Goal: Task Accomplishment & Management: Manage account settings

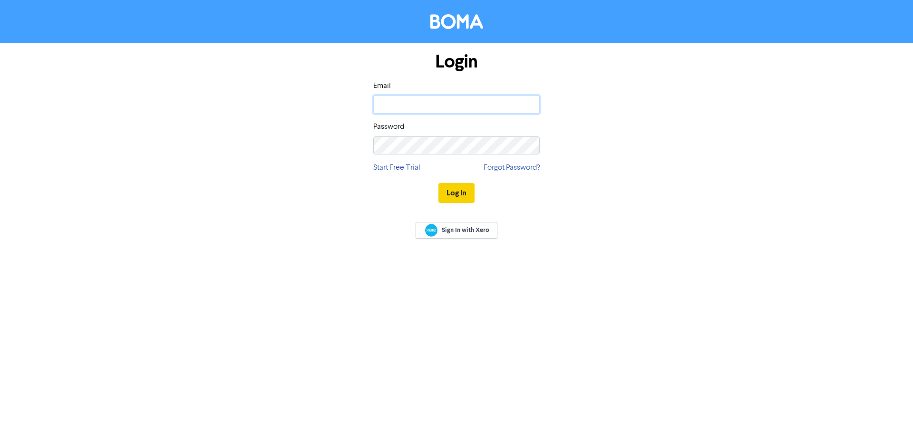
type input "[PERSON_NAME][EMAIL_ADDRESS][PERSON_NAME][DOMAIN_NAME]"
click at [463, 187] on button "Log In" at bounding box center [456, 193] width 36 height 20
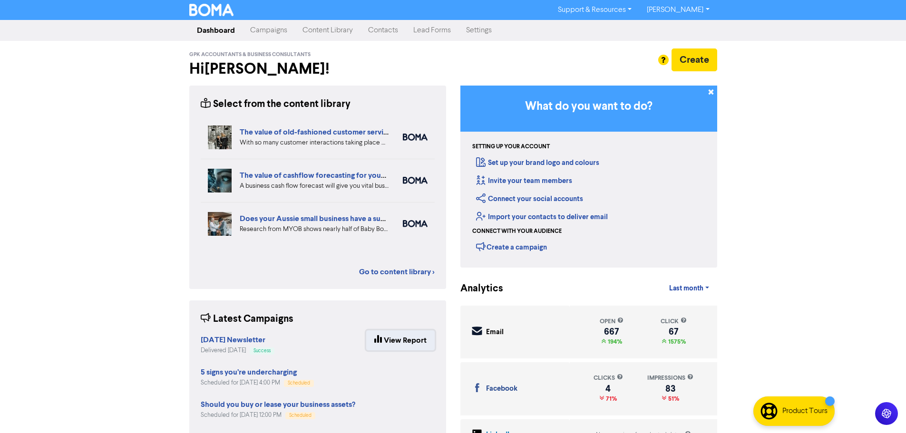
drag, startPoint x: 399, startPoint y: 339, endPoint x: 404, endPoint y: 335, distance: 6.4
click at [401, 339] on link "View Report" at bounding box center [400, 340] width 68 height 20
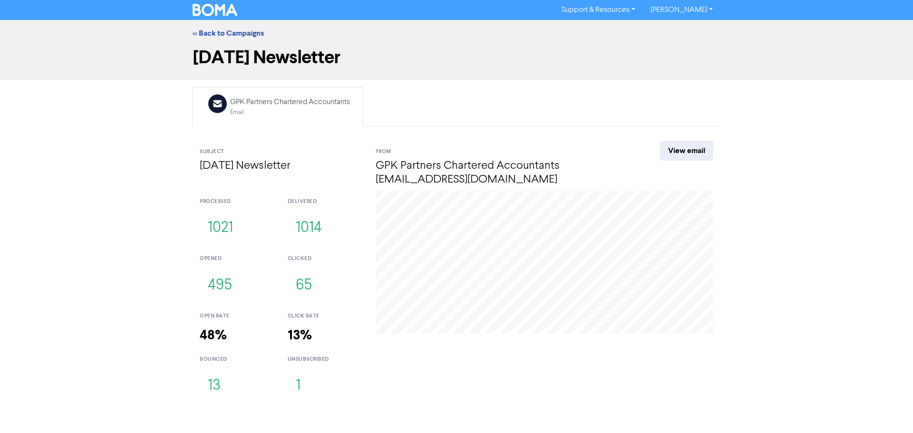
click at [423, 337] on div "[DATE] Click: 45 Open: 425" at bounding box center [544, 298] width 352 height 215
click at [225, 32] on link "<< Back to Campaigns" at bounding box center [228, 34] width 71 height 10
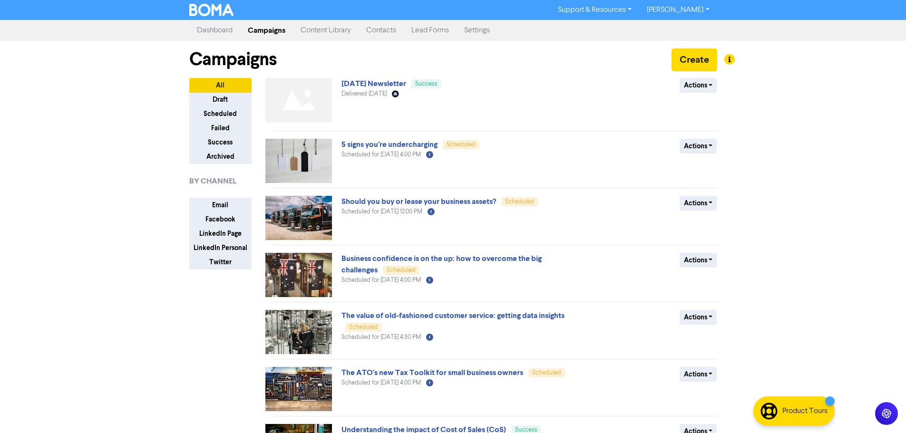
click at [370, 29] on link "Contacts" at bounding box center [380, 30] width 45 height 19
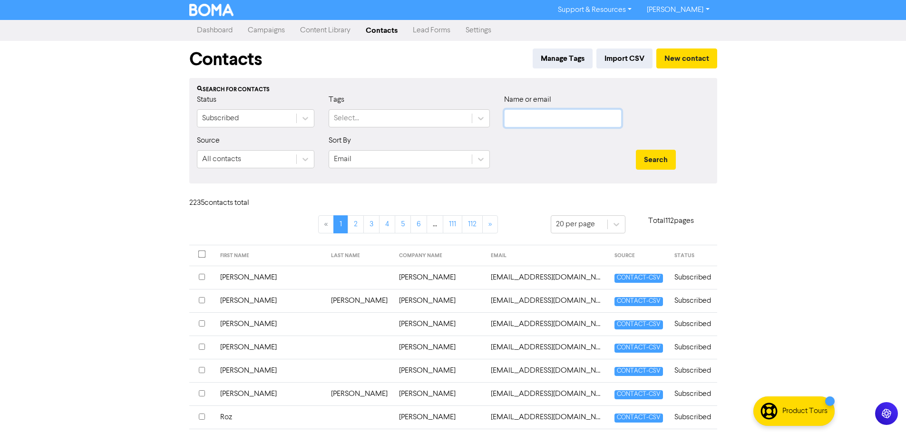
click at [591, 109] on input "text" at bounding box center [562, 118] width 117 height 18
drag, startPoint x: 529, startPoint y: 117, endPoint x: 524, endPoint y: 119, distance: 5.1
click at [524, 119] on input "doubdle" at bounding box center [562, 118] width 117 height 18
type input "doudle"
click at [636, 150] on button "Search" at bounding box center [656, 160] width 40 height 20
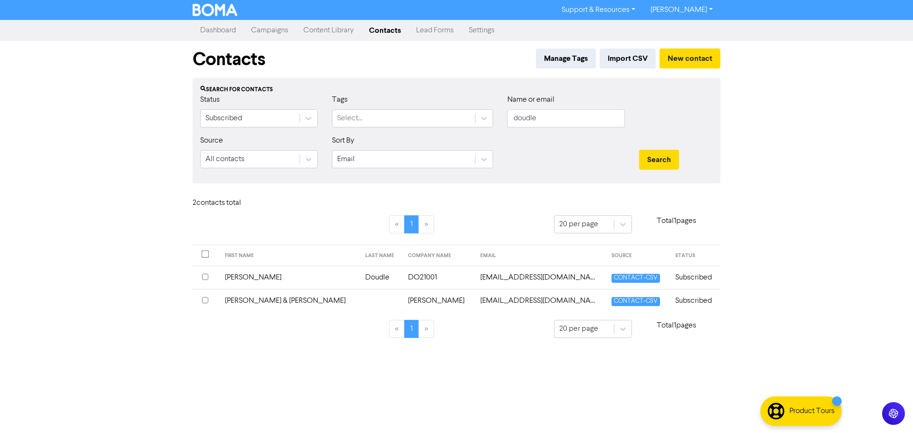
click at [252, 278] on td "[PERSON_NAME]" at bounding box center [289, 277] width 140 height 23
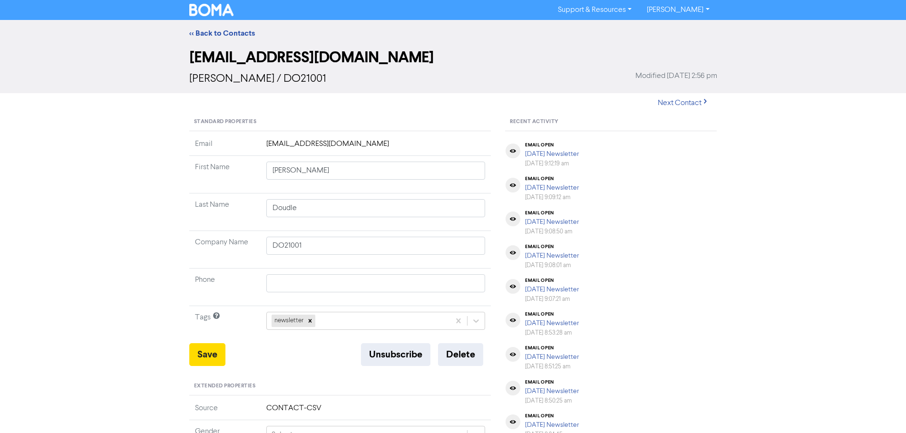
click at [331, 144] on td "[EMAIL_ADDRESS][DOMAIN_NAME]" at bounding box center [376, 147] width 231 height 18
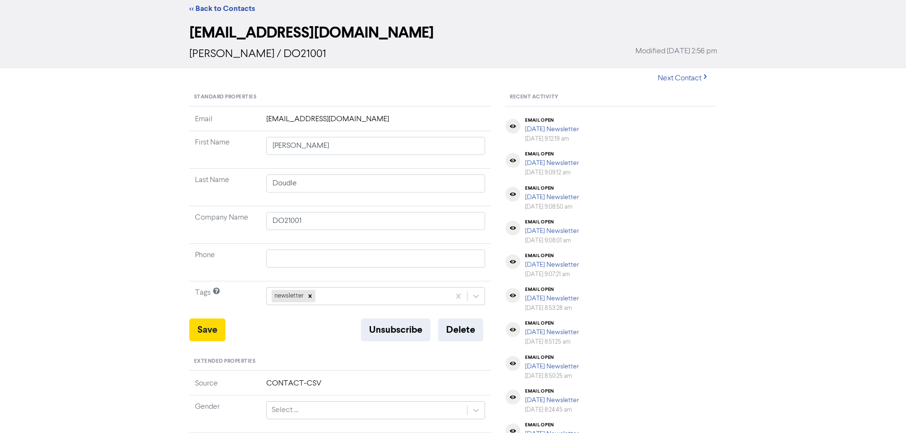
scroll to position [11, 0]
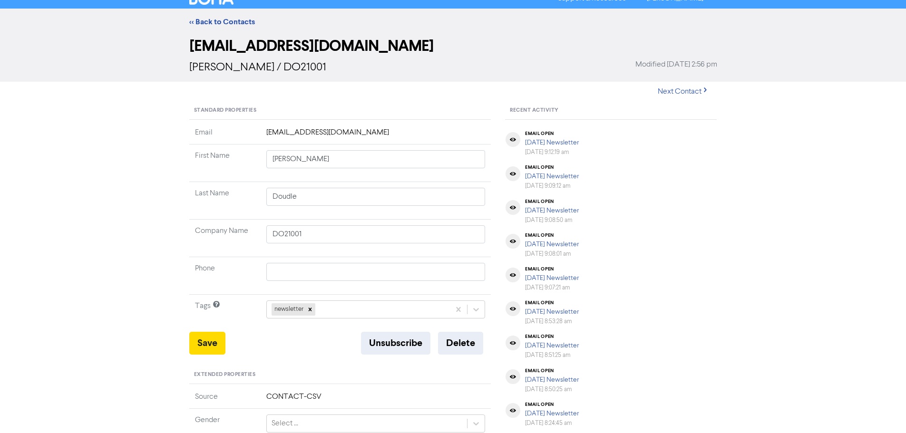
click at [320, 135] on td "[EMAIL_ADDRESS][DOMAIN_NAME]" at bounding box center [376, 136] width 231 height 18
click at [320, 133] on td "[EMAIL_ADDRESS][DOMAIN_NAME]" at bounding box center [376, 136] width 231 height 18
click at [352, 134] on td "[EMAIL_ADDRESS][DOMAIN_NAME]" at bounding box center [376, 136] width 231 height 18
click at [244, 203] on td "Last Name" at bounding box center [224, 201] width 71 height 38
drag, startPoint x: 325, startPoint y: 231, endPoint x: 177, endPoint y: 228, distance: 147.9
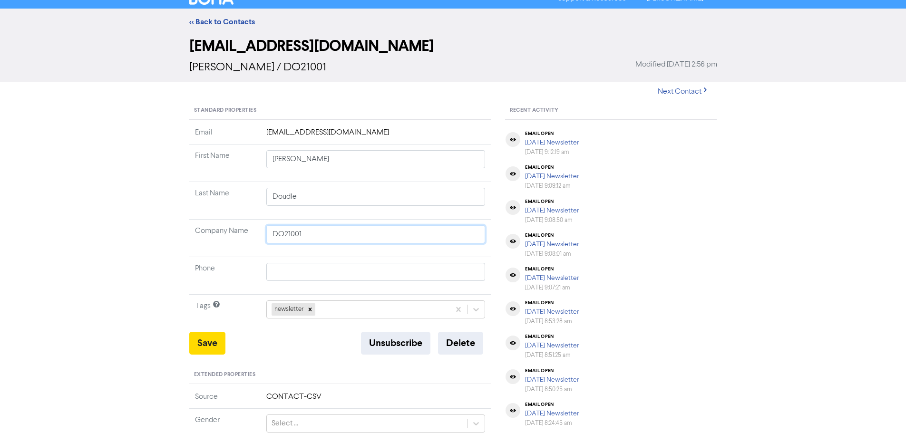
click at [181, 229] on div "<< Back to Contacts [EMAIL_ADDRESS][DOMAIN_NAME] [PERSON_NAME] / DO21001 Modifi…" at bounding box center [453, 364] width 906 height 710
click at [152, 222] on div "<< Back to Contacts [EMAIL_ADDRESS][DOMAIN_NAME] [PERSON_NAME] / DO21001 Modifi…" at bounding box center [453, 364] width 906 height 710
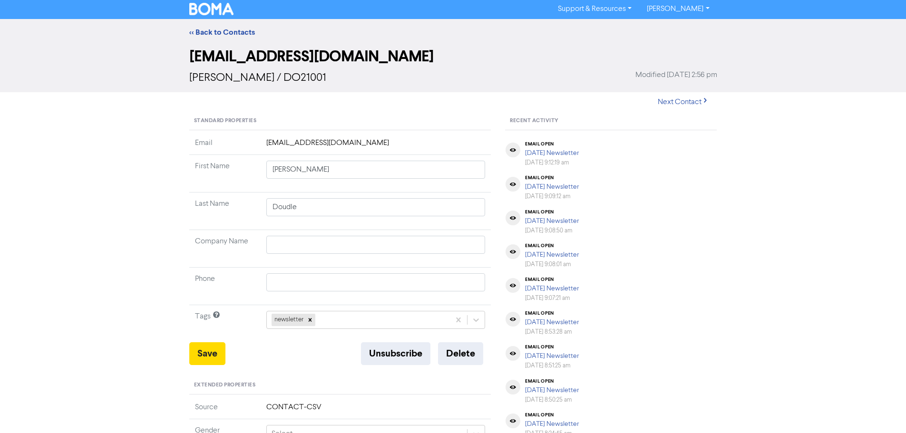
scroll to position [0, 0]
